Goal: Unclear

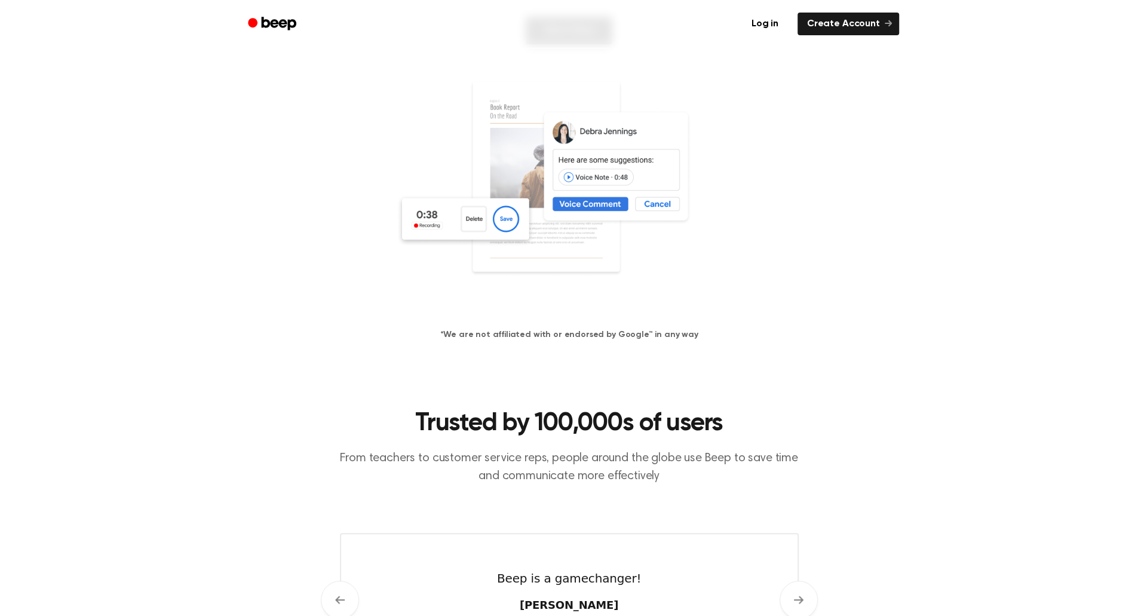
scroll to position [196, 0]
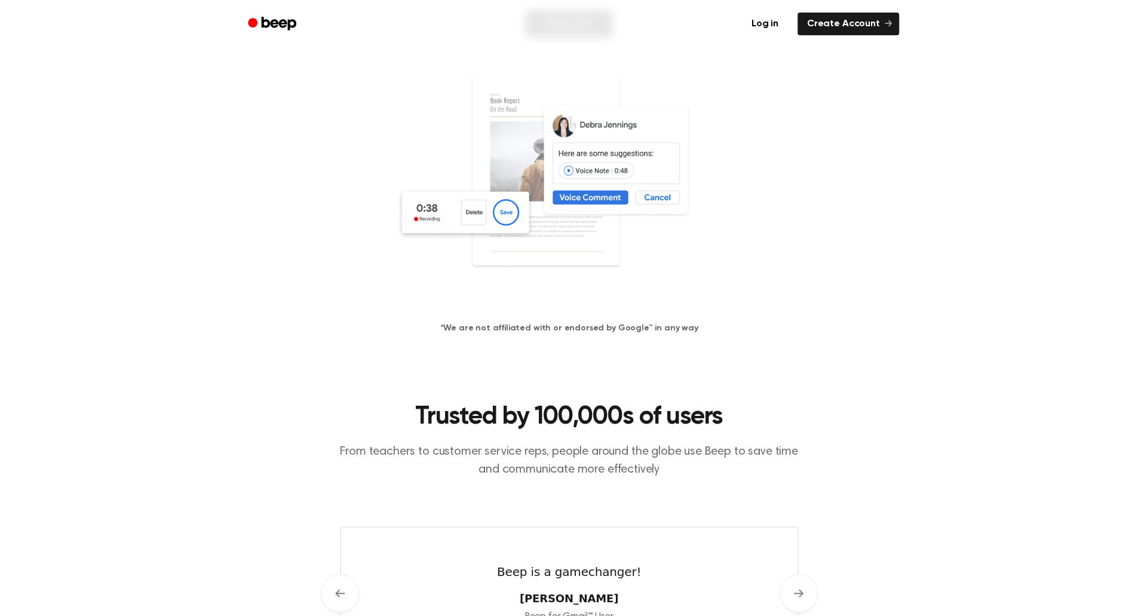
click at [519, 327] on h4 "*We are not affiliated with or endorsed by Google™ in any way" at bounding box center [568, 328] width 1109 height 13
drag, startPoint x: 519, startPoint y: 327, endPoint x: 499, endPoint y: 328, distance: 20.4
click at [514, 328] on h4 "*We are not affiliated with or endorsed by Google™ in any way" at bounding box center [568, 328] width 1109 height 13
click at [499, 328] on h4 "*We are not affiliated with or endorsed by Google™ in any way" at bounding box center [568, 328] width 1109 height 13
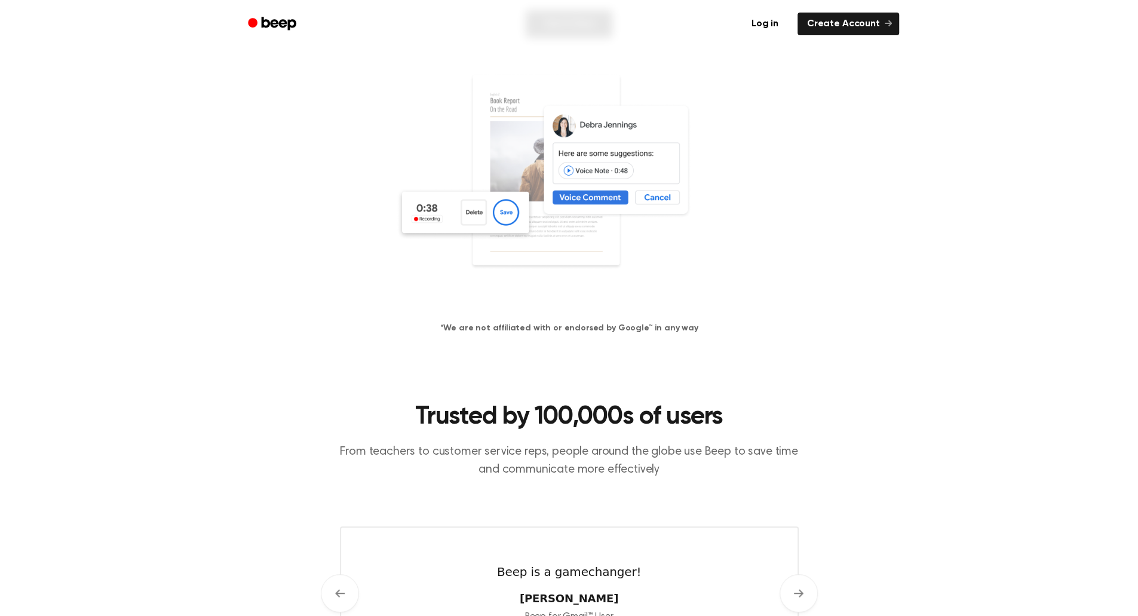
click at [456, 330] on h4 "*We are not affiliated with or endorsed by Google™ in any way" at bounding box center [568, 328] width 1109 height 13
drag, startPoint x: 456, startPoint y: 330, endPoint x: 656, endPoint y: 323, distance: 199.6
click at [656, 323] on h4 "*We are not affiliated with or endorsed by Google™ in any way" at bounding box center [568, 328] width 1109 height 13
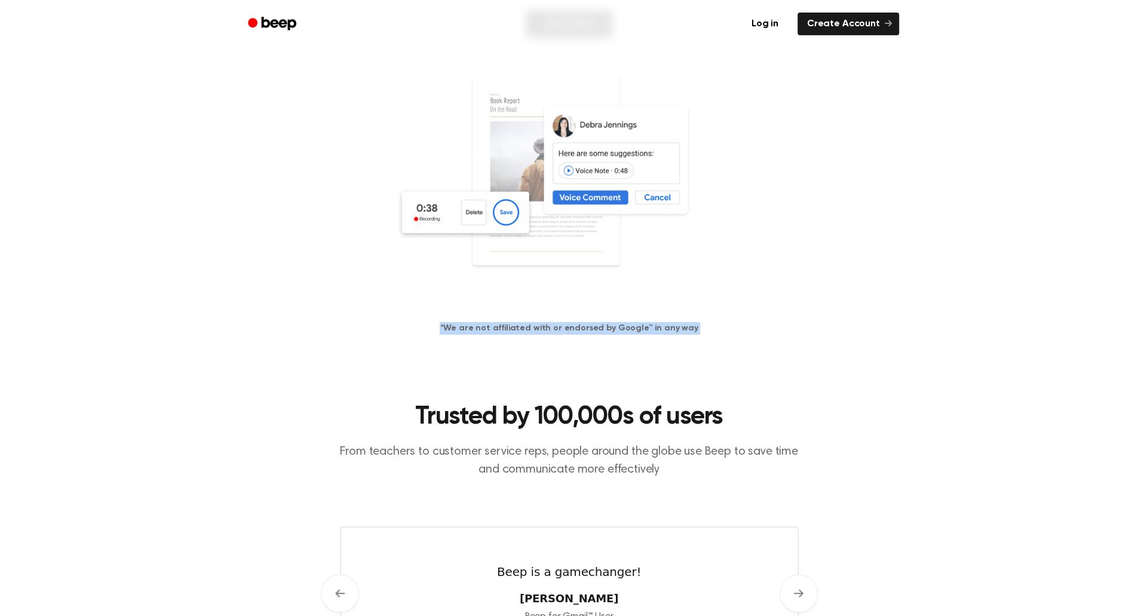
drag, startPoint x: 656, startPoint y: 323, endPoint x: 645, endPoint y: 328, distance: 11.8
click at [655, 323] on h4 "*We are not affiliated with or endorsed by Google™ in any way" at bounding box center [568, 328] width 1109 height 13
click at [645, 328] on h4 "*We are not affiliated with or endorsed by Google™ in any way" at bounding box center [568, 328] width 1109 height 13
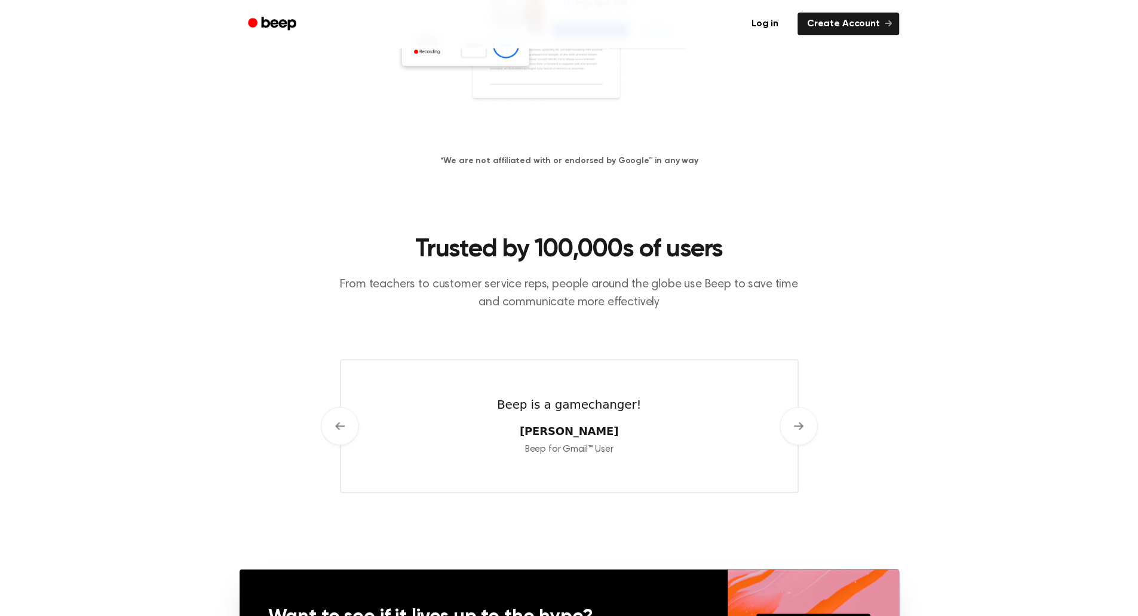
scroll to position [495, 0]
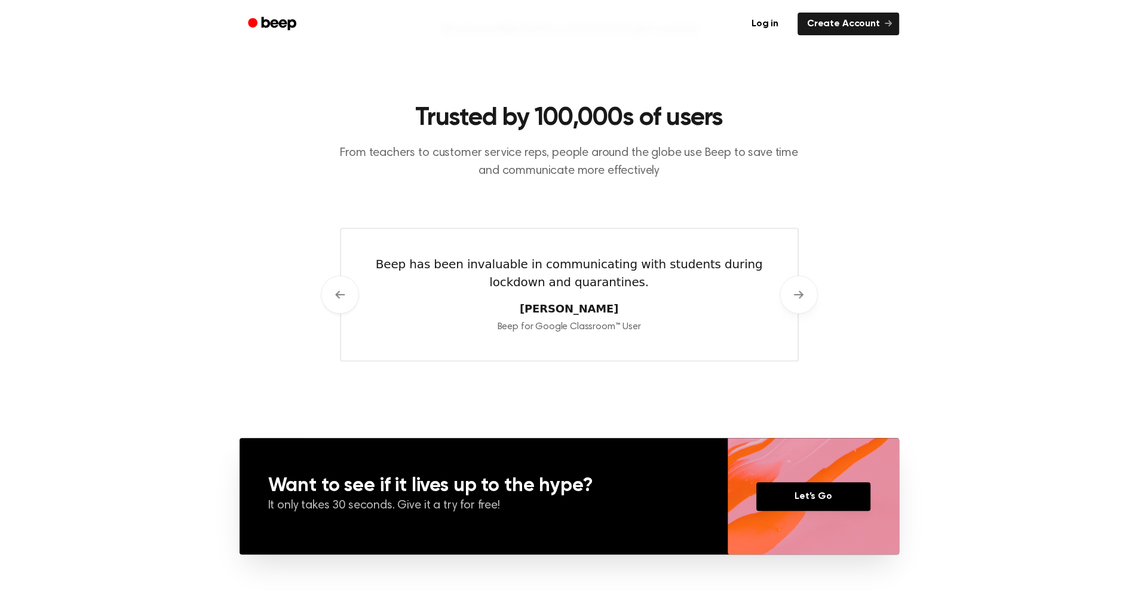
click at [790, 294] on button "Next" at bounding box center [798, 294] width 38 height 38
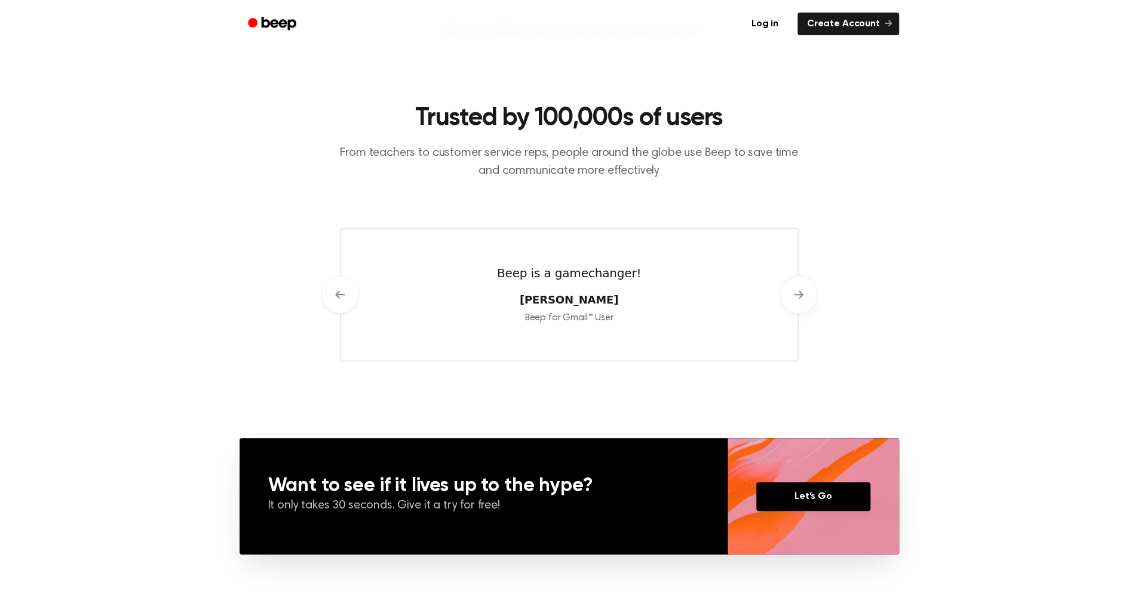
click at [790, 294] on button "Next" at bounding box center [798, 294] width 38 height 38
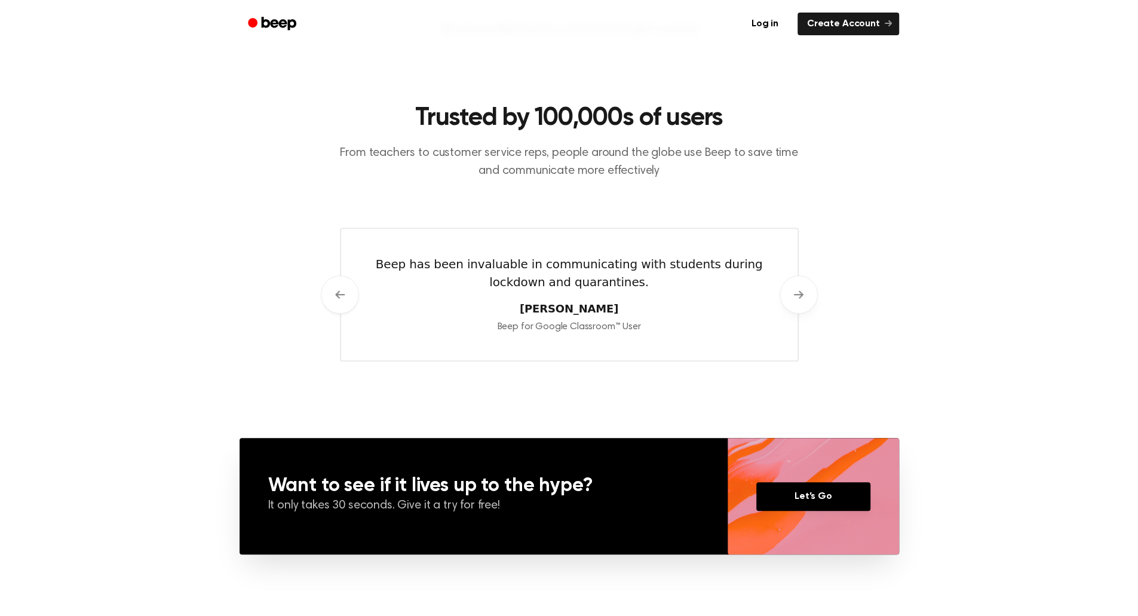
click at [790, 294] on button "Next" at bounding box center [798, 294] width 38 height 38
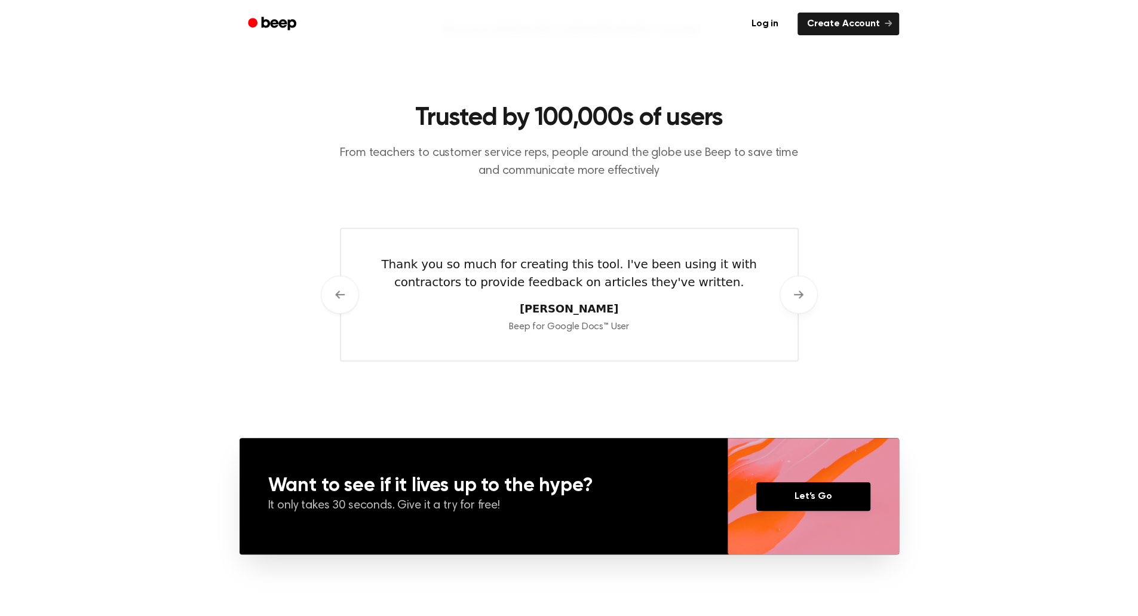
click at [790, 294] on button "Next" at bounding box center [798, 294] width 38 height 38
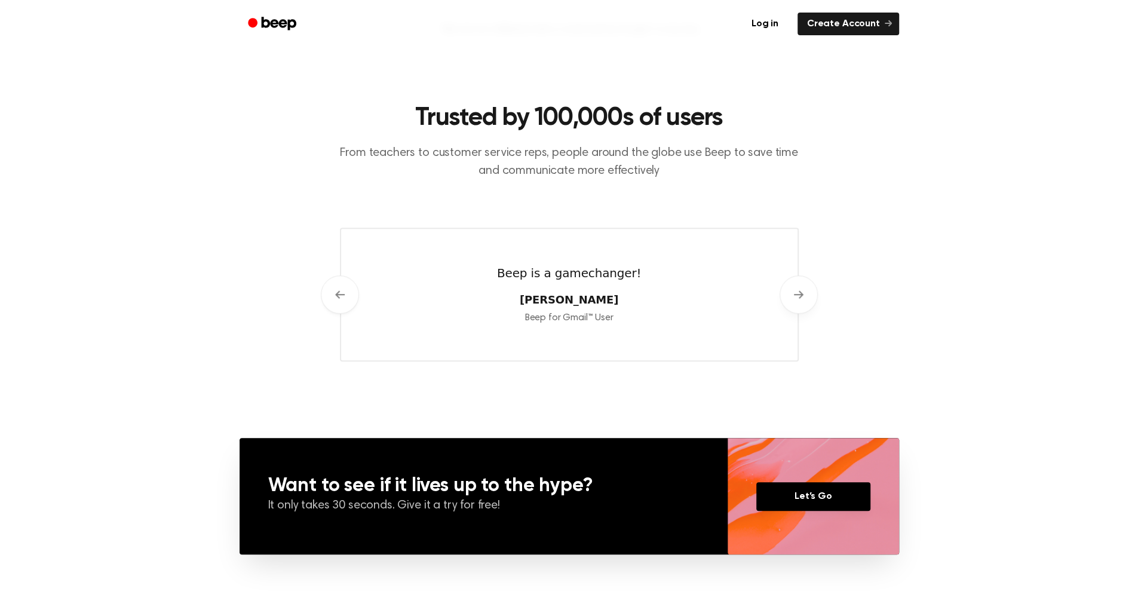
click at [790, 294] on button "Next" at bounding box center [798, 294] width 38 height 38
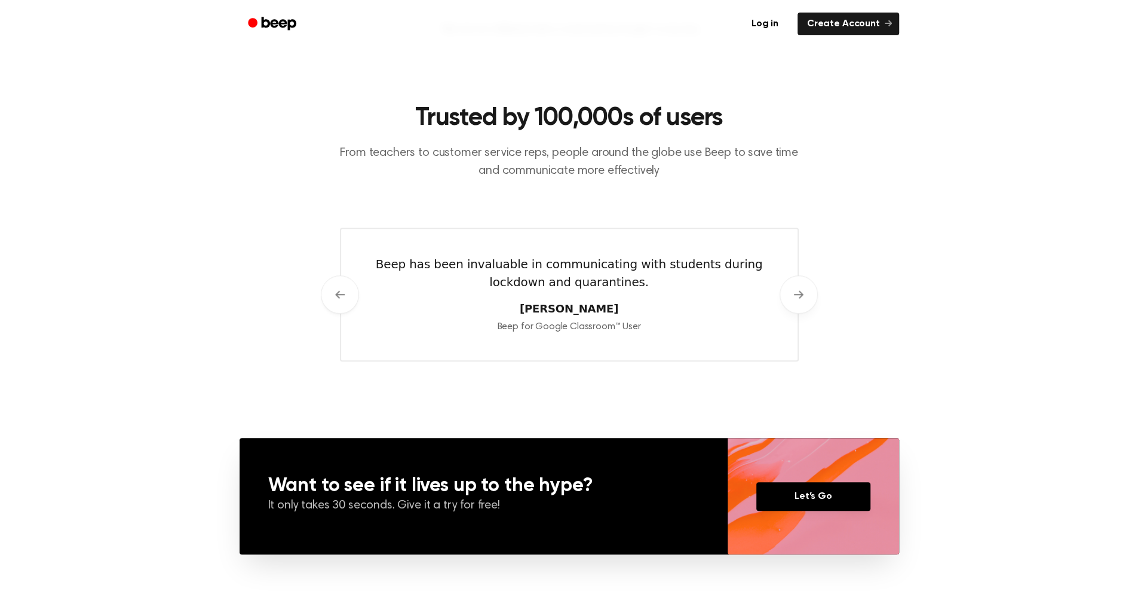
click at [790, 294] on button "Next" at bounding box center [798, 294] width 38 height 38
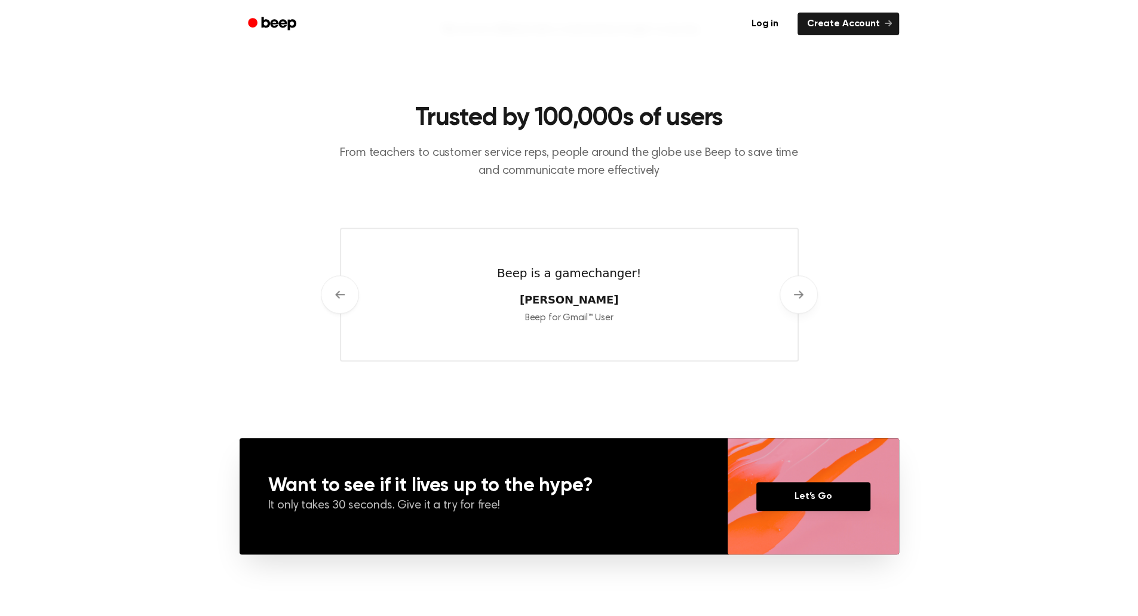
click at [790, 294] on button "Next" at bounding box center [798, 294] width 38 height 38
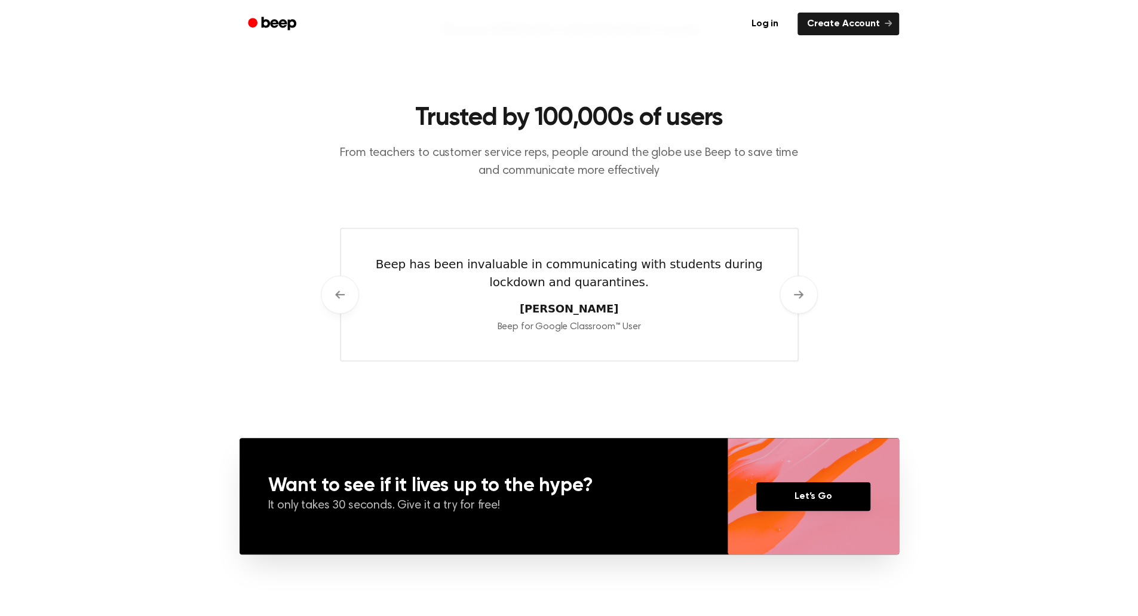
click at [339, 307] on button "Previous" at bounding box center [340, 294] width 38 height 38
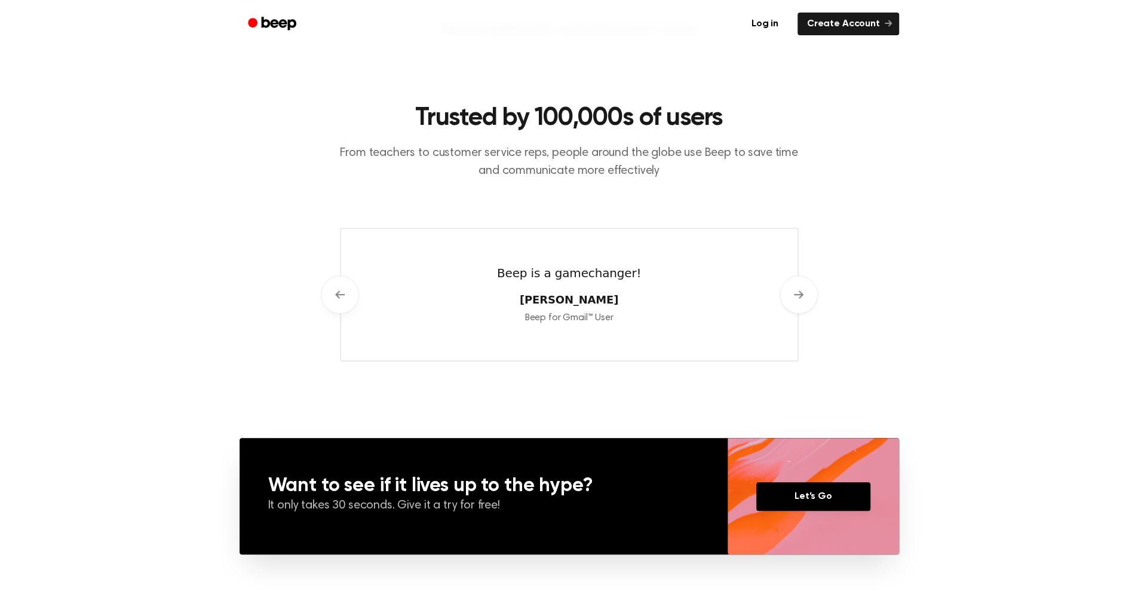
click at [339, 307] on button "Previous" at bounding box center [340, 294] width 38 height 38
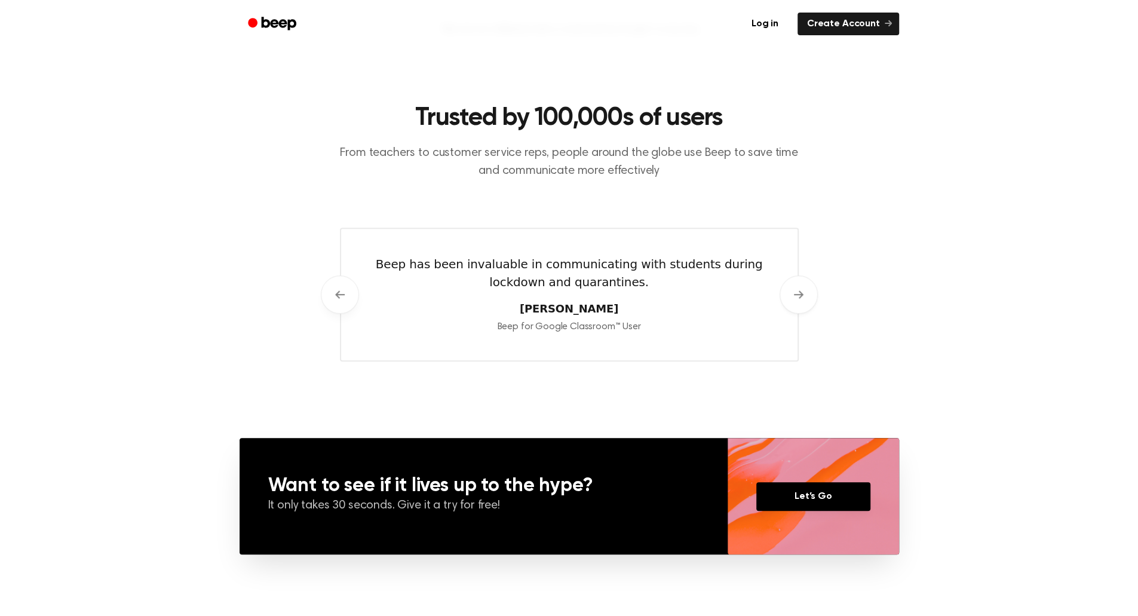
click at [339, 307] on button "Previous" at bounding box center [340, 294] width 38 height 38
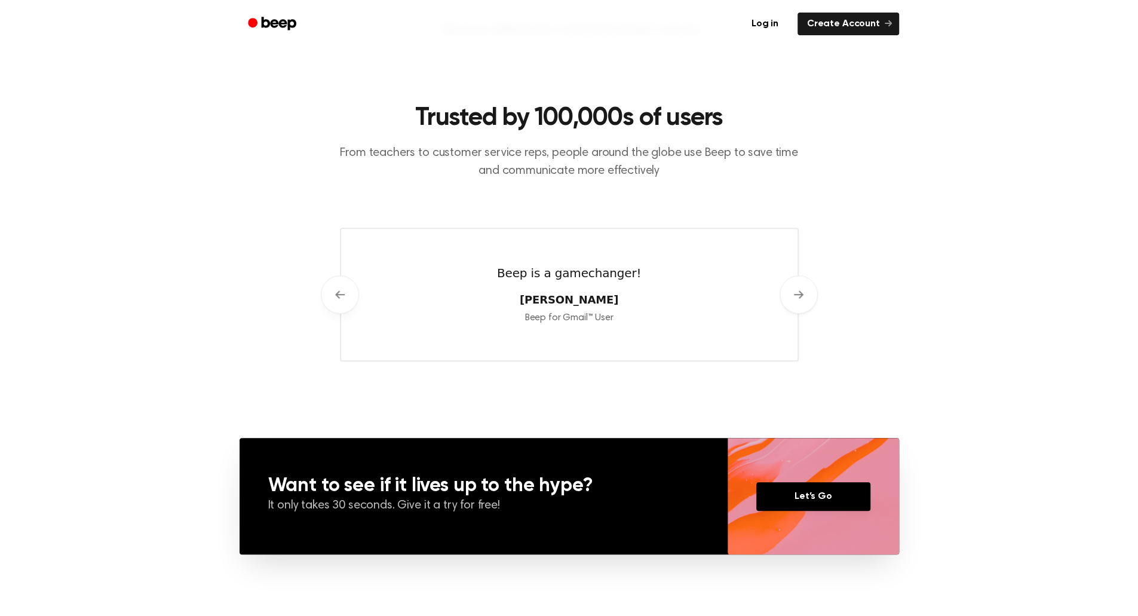
click at [339, 307] on button "Previous" at bounding box center [340, 294] width 38 height 38
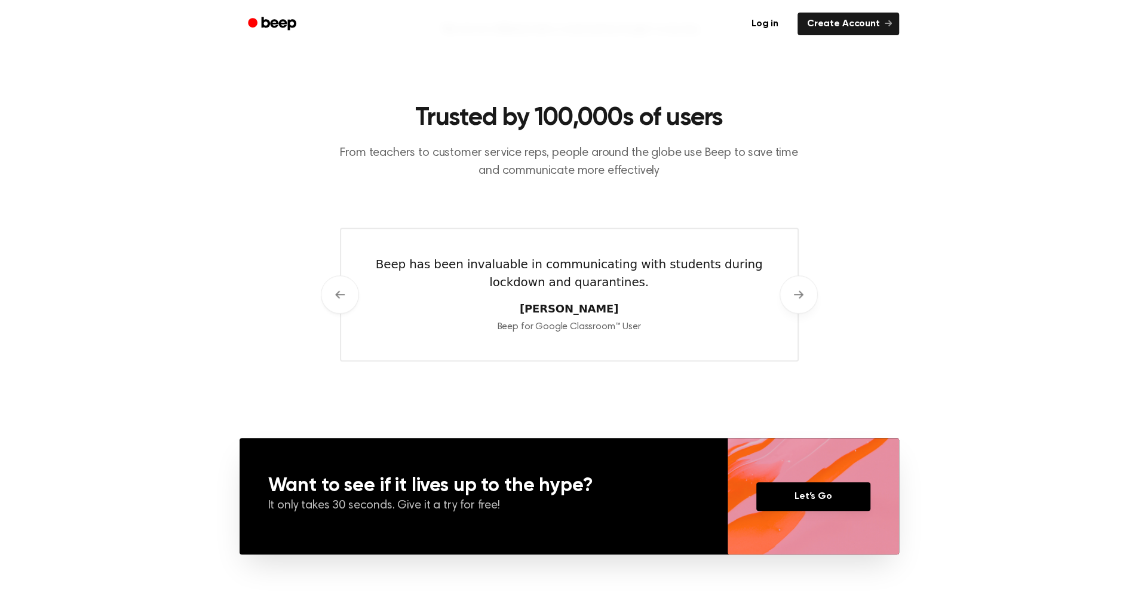
click at [788, 302] on button "Next" at bounding box center [798, 294] width 38 height 38
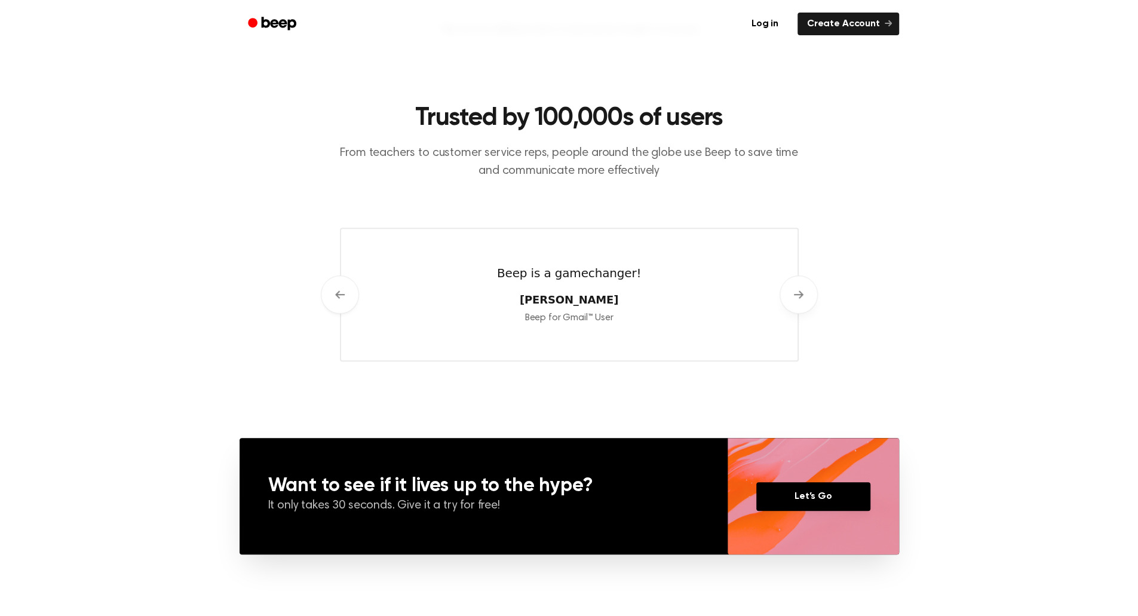
click at [788, 302] on button "Next" at bounding box center [798, 294] width 38 height 38
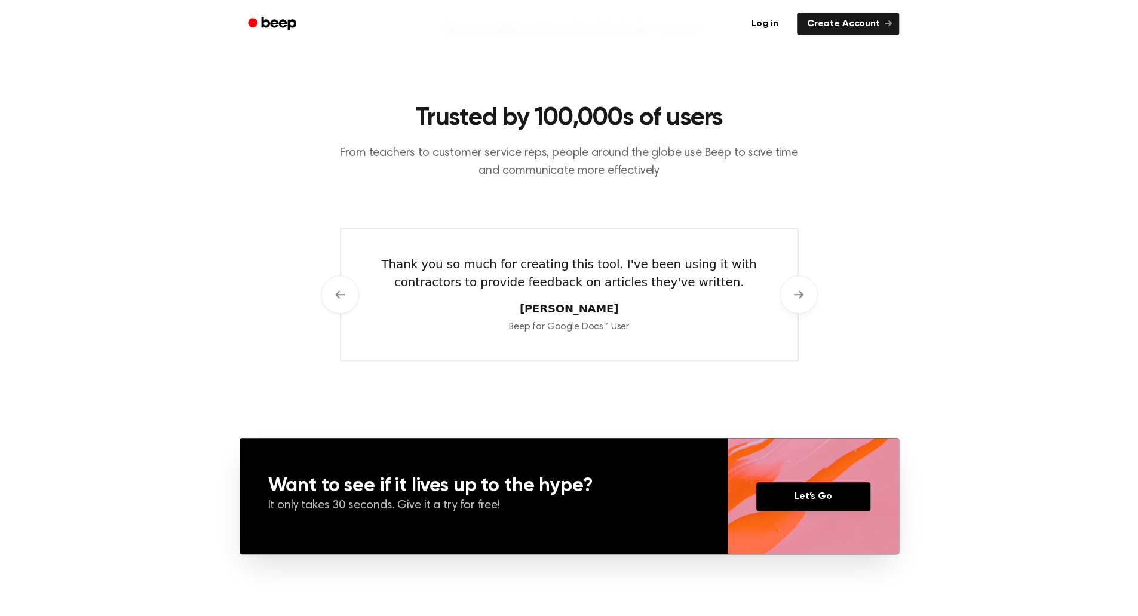
click at [788, 300] on button "Next" at bounding box center [798, 294] width 38 height 38
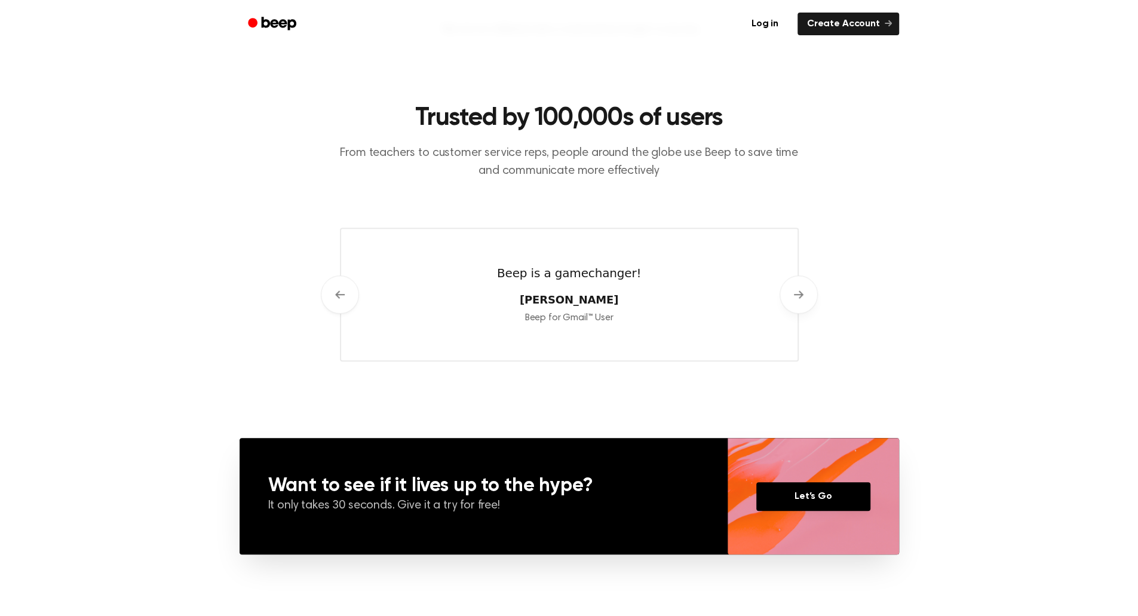
click at [789, 300] on button "Next" at bounding box center [798, 294] width 38 height 38
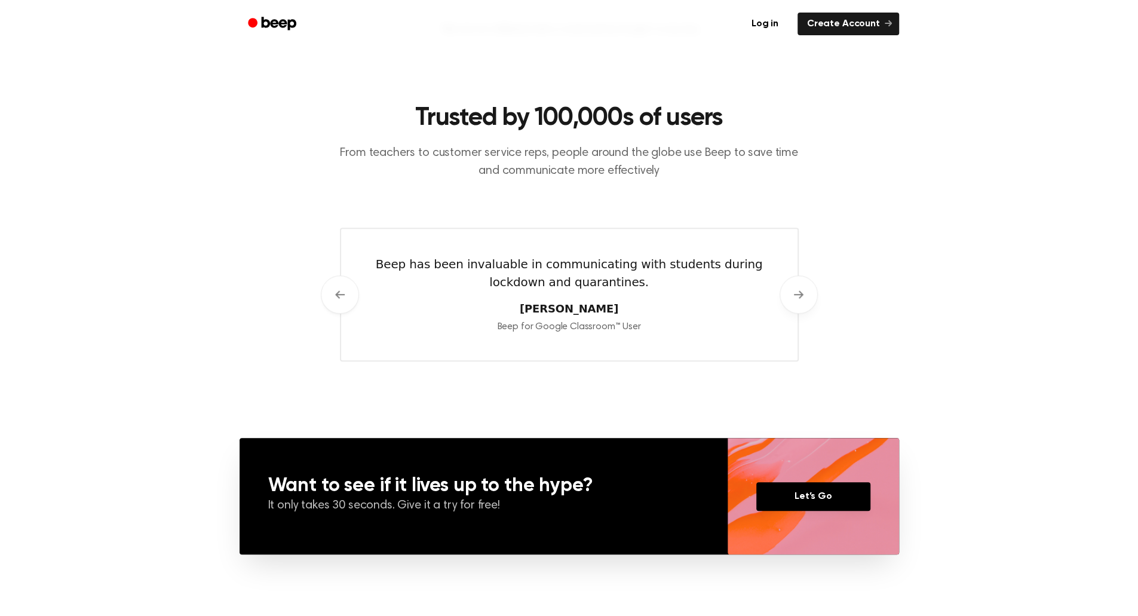
click at [789, 300] on button "Next" at bounding box center [798, 294] width 38 height 38
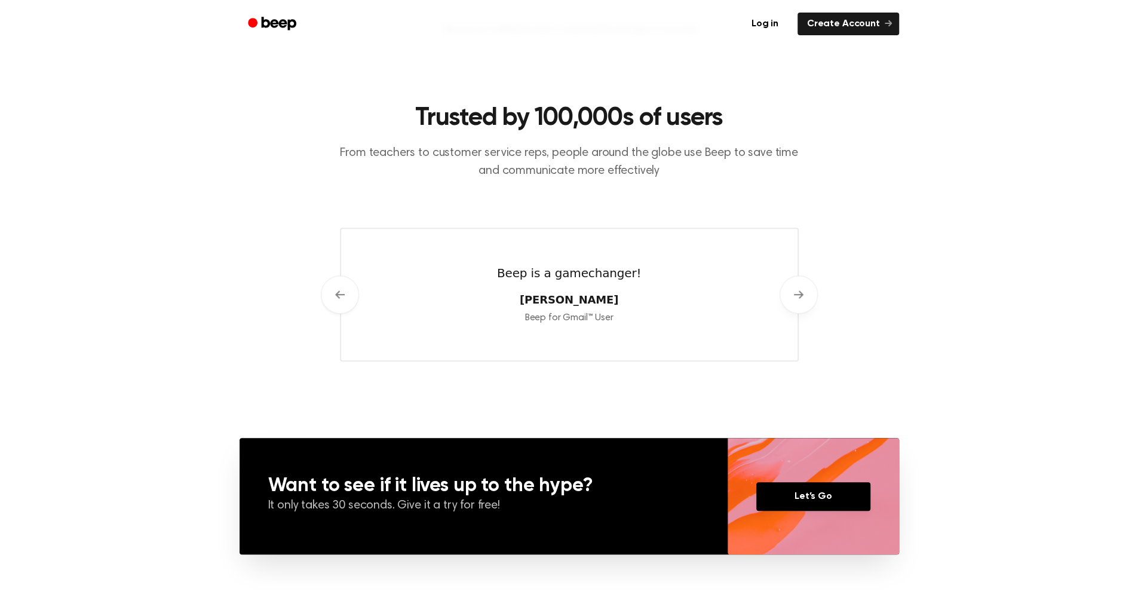
click at [789, 300] on button "Next" at bounding box center [798, 294] width 38 height 38
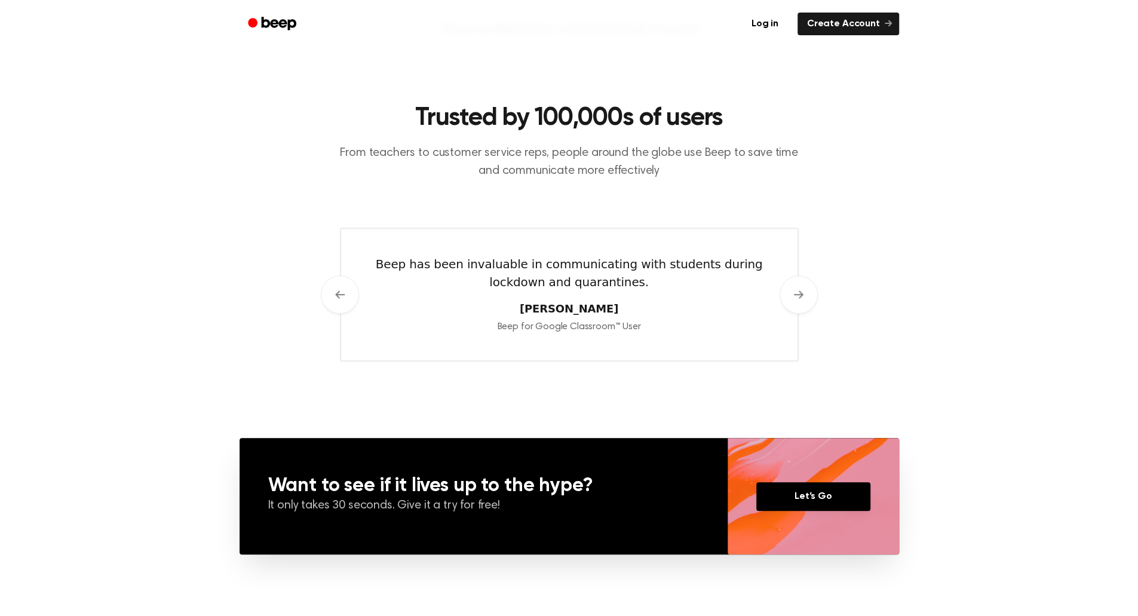
click at [717, 323] on div "Beep for Google Classroom™ User" at bounding box center [569, 326] width 432 height 15
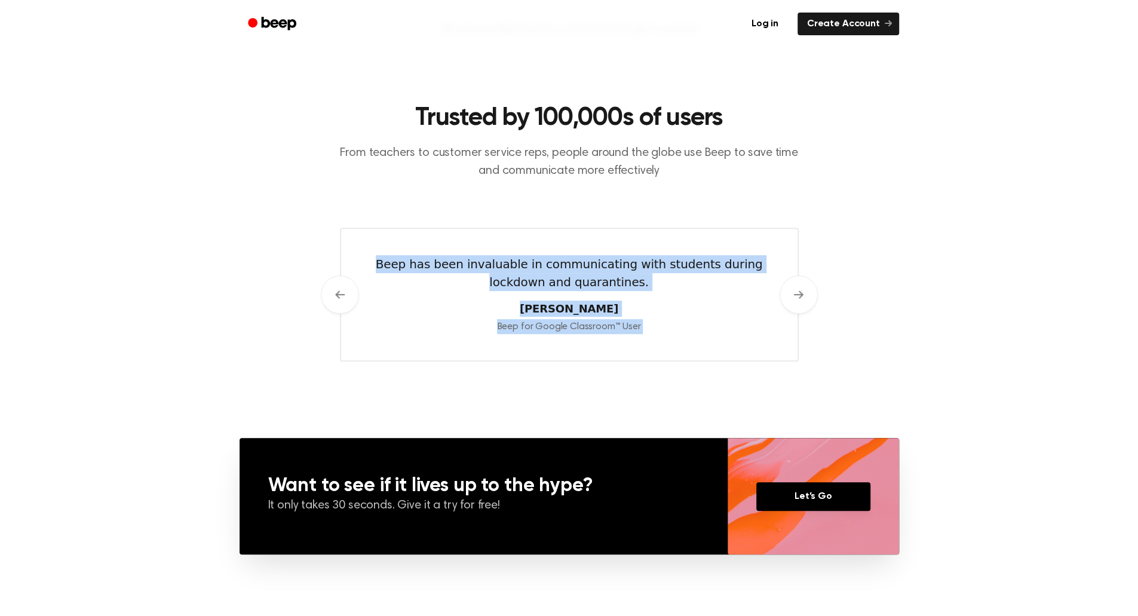
drag, startPoint x: 717, startPoint y: 323, endPoint x: 509, endPoint y: 279, distance: 212.9
click at [512, 279] on div "Beep has been invaluable in communicating with students during lockdown and qua…" at bounding box center [569, 294] width 432 height 79
click at [509, 279] on blockquote "Beep has been invaluable in communicating with students during lockdown and qua…" at bounding box center [569, 273] width 432 height 36
drag, startPoint x: 509, startPoint y: 279, endPoint x: 678, endPoint y: 309, distance: 171.6
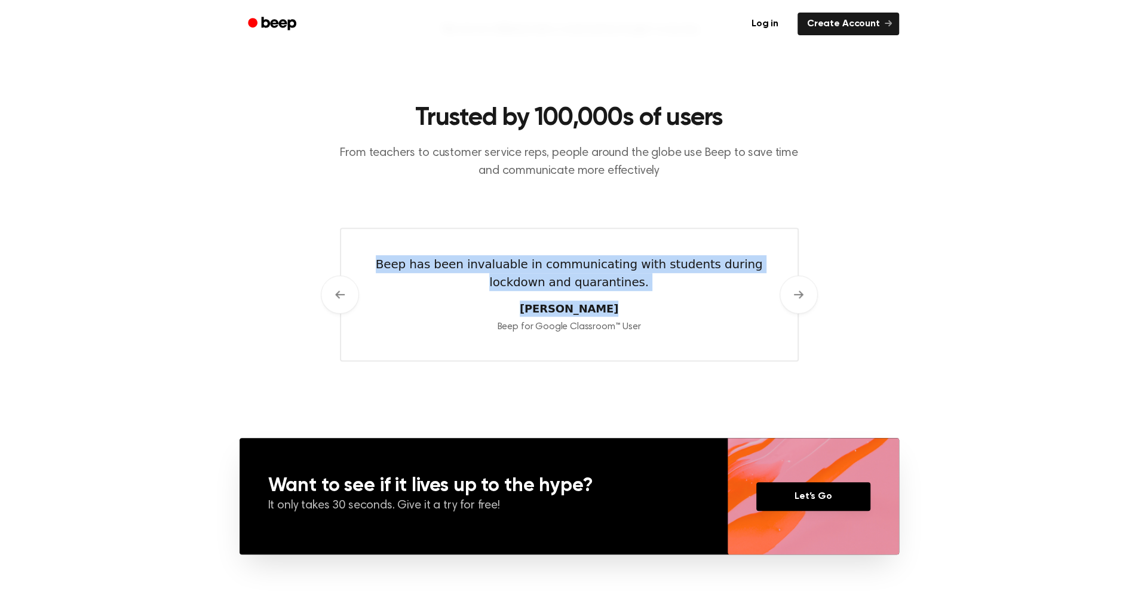
click at [669, 306] on div "Beep has been invaluable in communicating with students during lockdown and qua…" at bounding box center [569, 294] width 432 height 79
click at [682, 309] on cite "[PERSON_NAME]" at bounding box center [569, 308] width 432 height 16
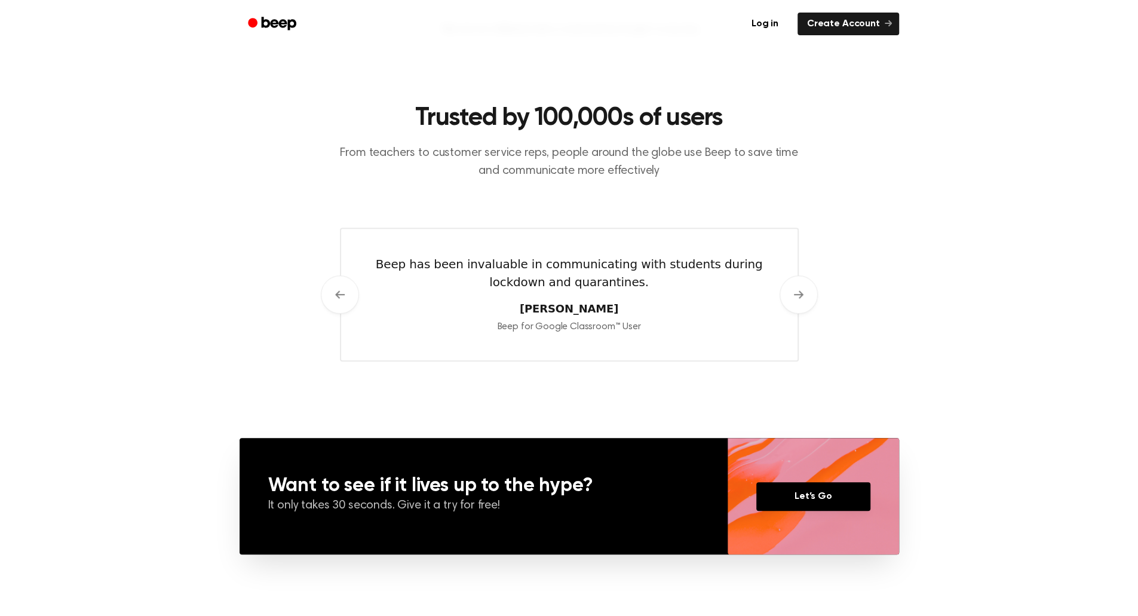
click at [684, 325] on div "Beep for Google Classroom™ User" at bounding box center [569, 326] width 432 height 15
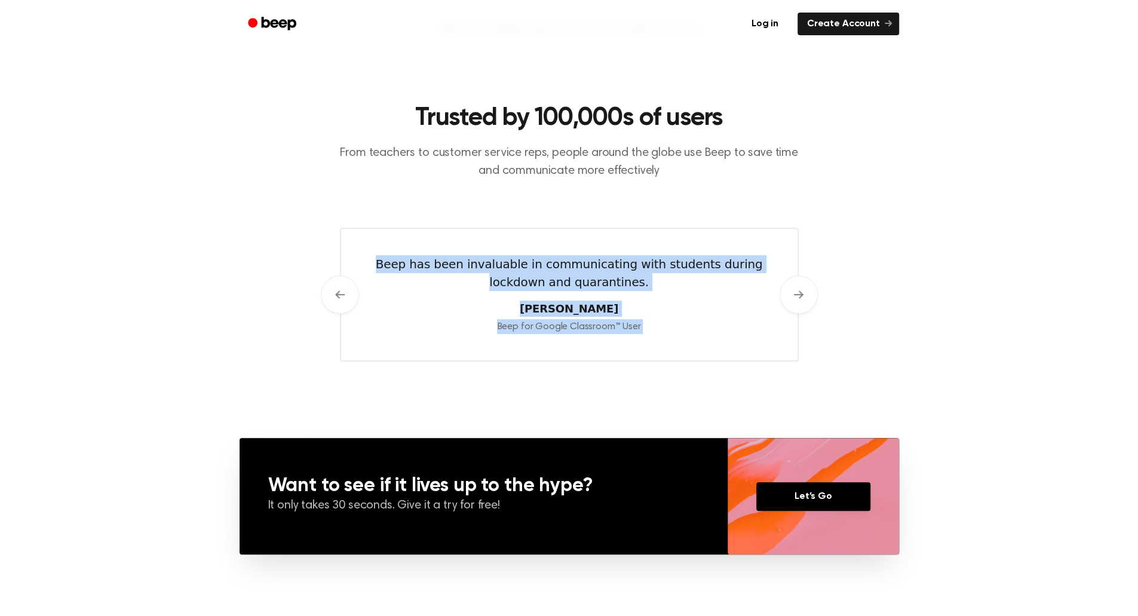
drag, startPoint x: 684, startPoint y: 325, endPoint x: 595, endPoint y: 282, distance: 98.8
click at [598, 283] on div "Beep has been invaluable in communicating with students during lockdown and qua…" at bounding box center [569, 294] width 432 height 79
click at [595, 281] on blockquote "Beep has been invaluable in communicating with students during lockdown and qua…" at bounding box center [569, 273] width 432 height 36
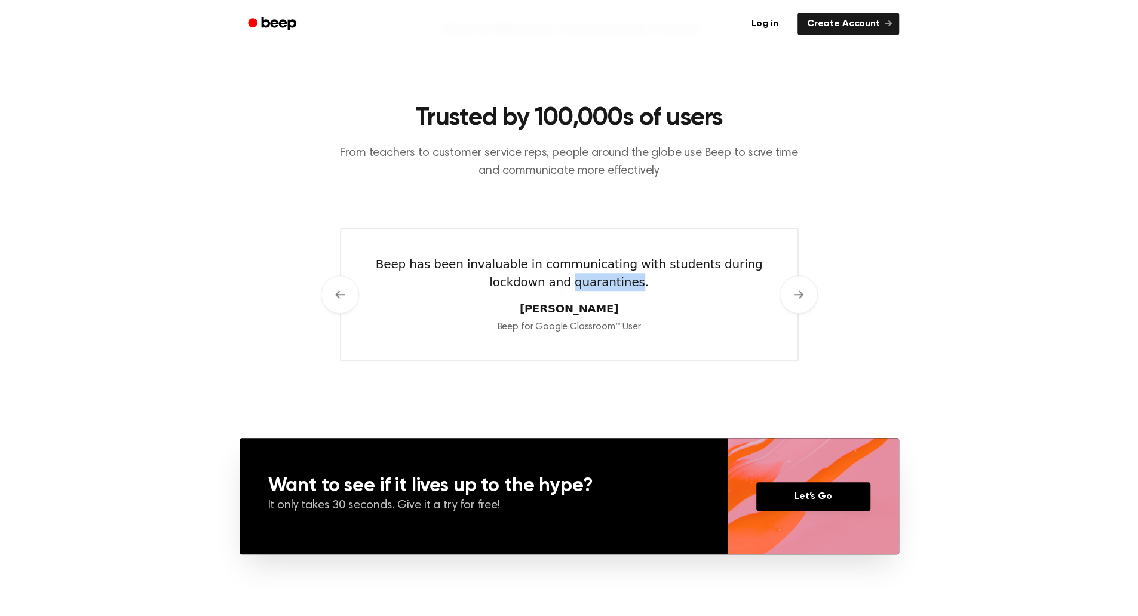
click at [595, 281] on blockquote "Beep has been invaluable in communicating with students during lockdown and qua…" at bounding box center [569, 273] width 432 height 36
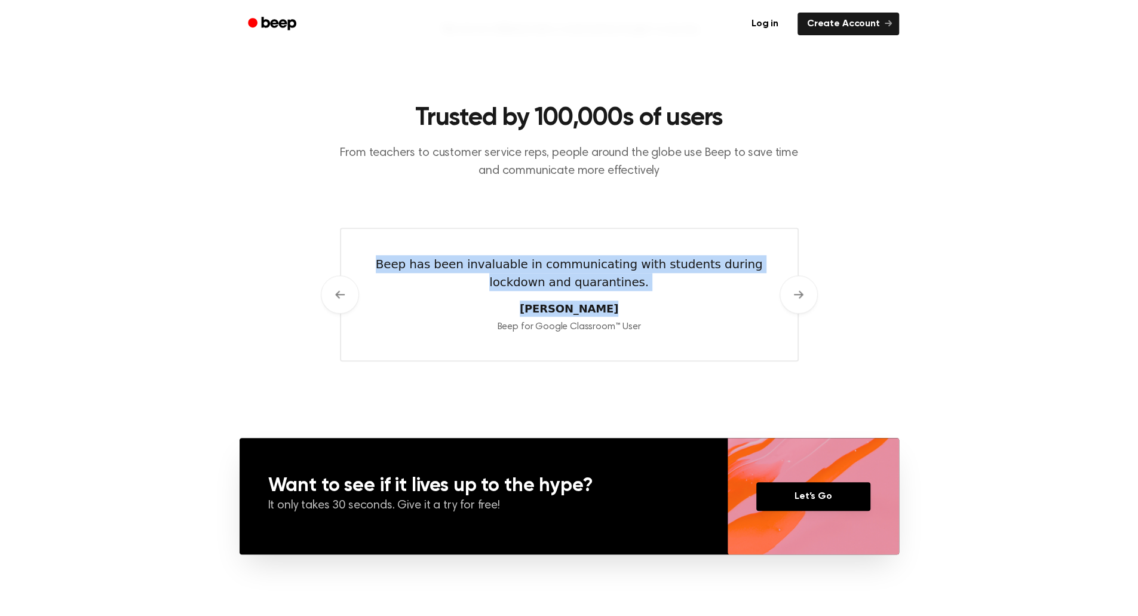
drag, startPoint x: 595, startPoint y: 281, endPoint x: 672, endPoint y: 324, distance: 88.5
click at [669, 321] on div "Beep has been invaluable in communicating with students during lockdown and qua…" at bounding box center [569, 294] width 432 height 79
click at [674, 324] on div "Beep for Google Classroom™ User" at bounding box center [569, 326] width 432 height 15
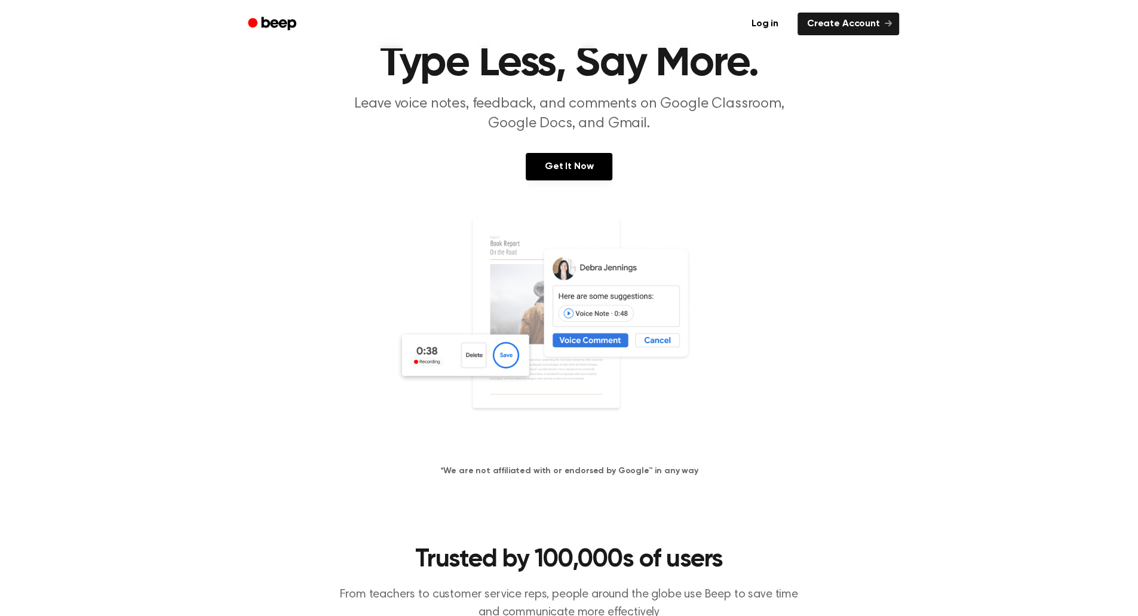
scroll to position [0, 0]
